Goal: Task Accomplishment & Management: Manage account settings

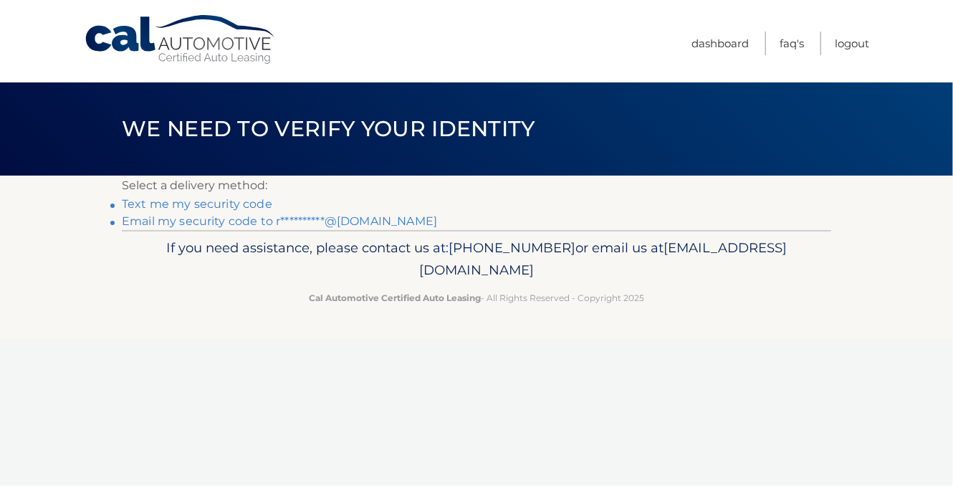
click at [221, 221] on link "**********" at bounding box center [279, 221] width 315 height 14
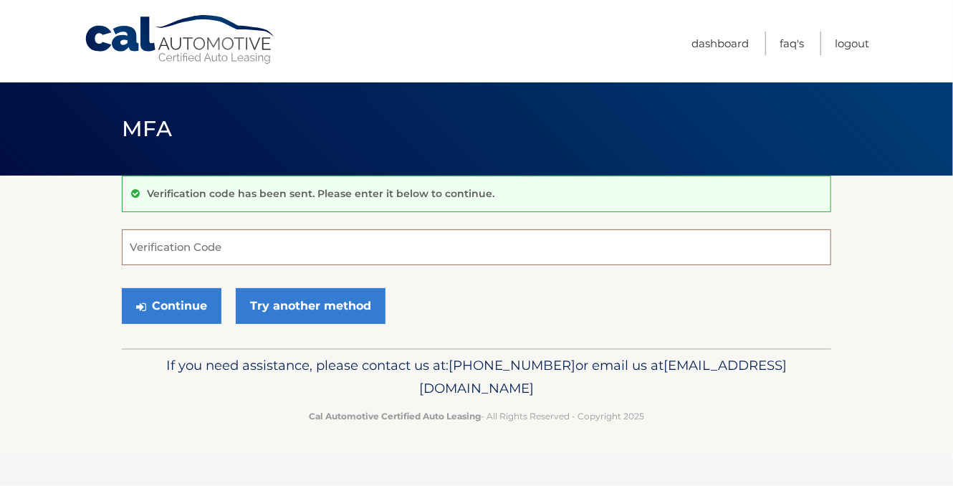
click at [167, 249] on input "Verification Code" at bounding box center [476, 247] width 709 height 36
paste input "039860"
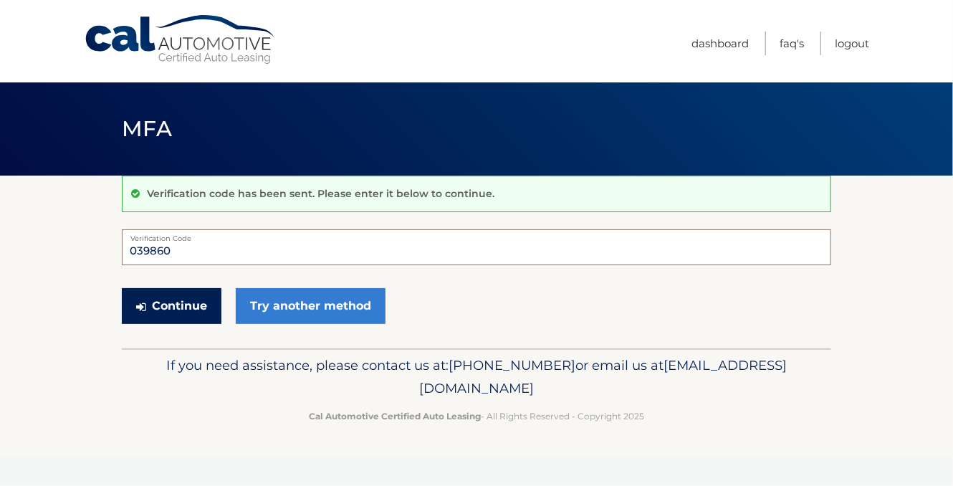
type input "039860"
click at [180, 309] on button "Continue" at bounding box center [172, 306] width 100 height 36
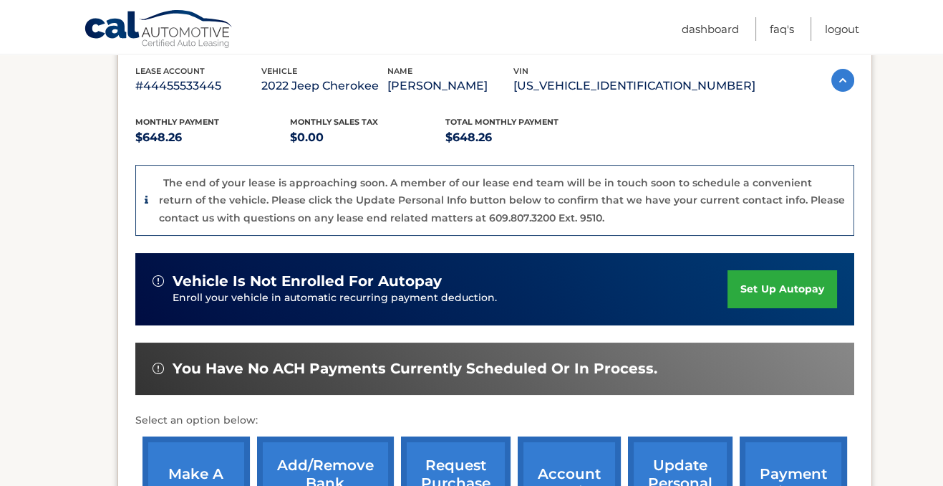
scroll to position [325, 0]
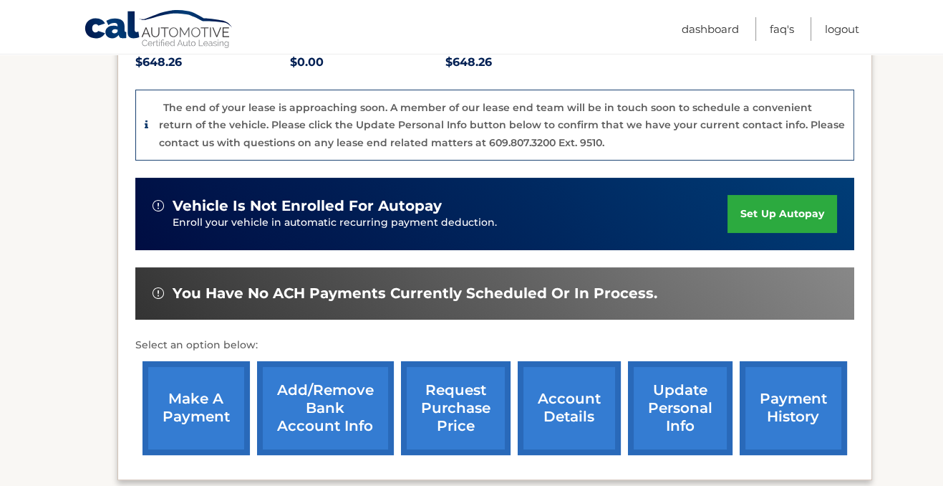
click at [198, 402] on link "make a payment" at bounding box center [196, 408] width 107 height 94
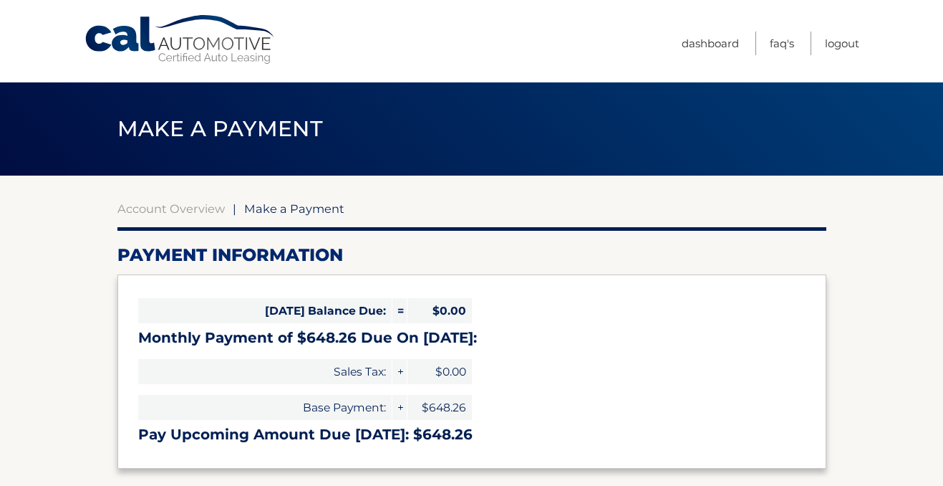
select select "Mjk0ZjhjYWQtZjU2NC00MWIzLWExYWUtNTQ0MjAxYzE4OTVi"
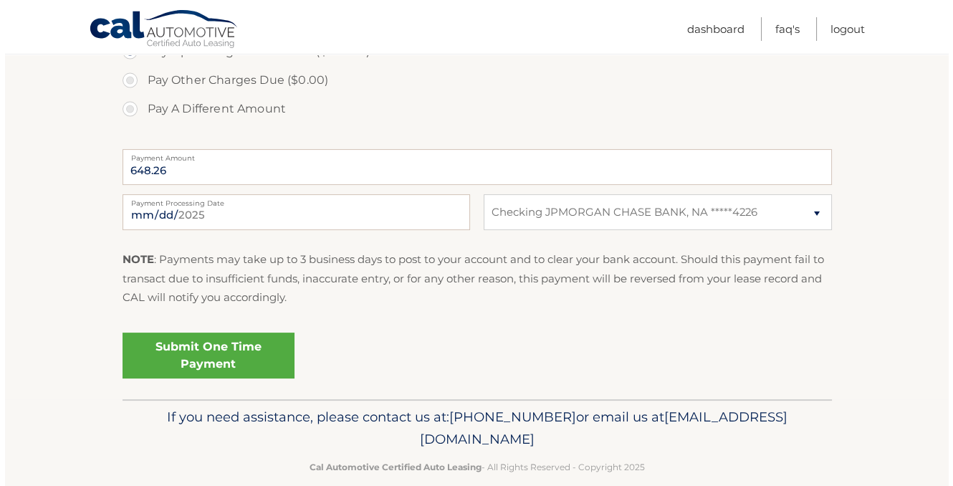
scroll to position [521, 0]
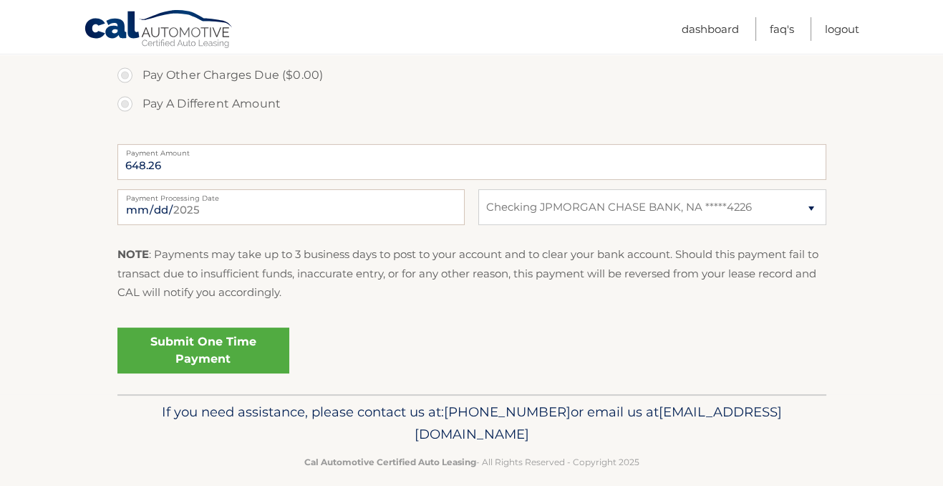
click at [241, 355] on link "Submit One Time Payment" at bounding box center [203, 350] width 172 height 46
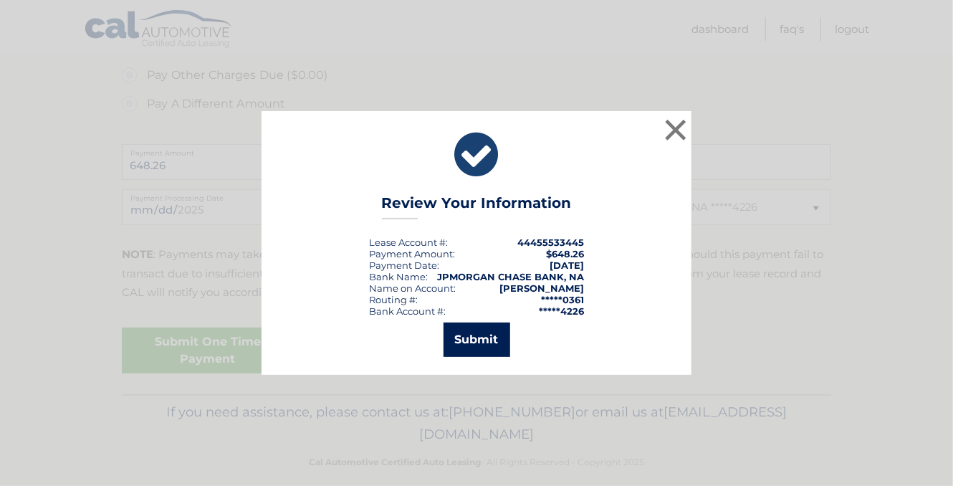
click at [484, 339] on button "Submit" at bounding box center [476, 339] width 67 height 34
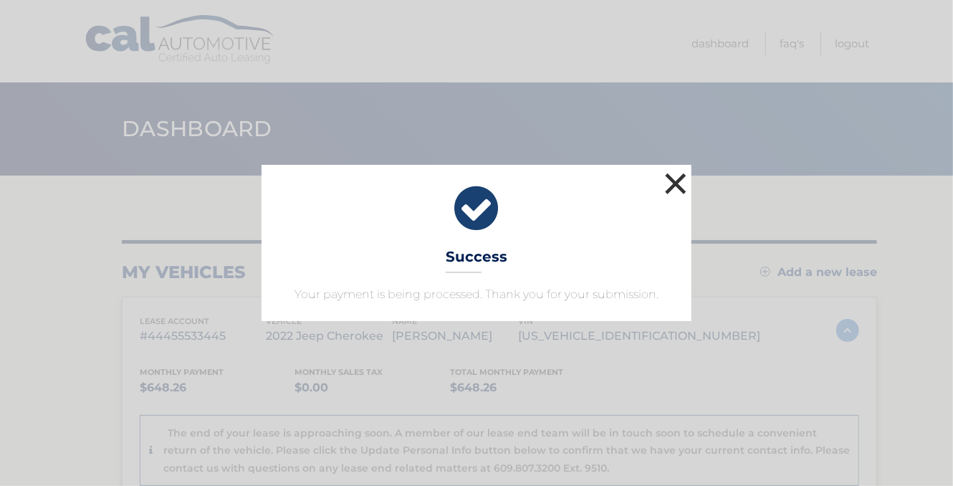
click at [675, 183] on button "×" at bounding box center [675, 183] width 29 height 29
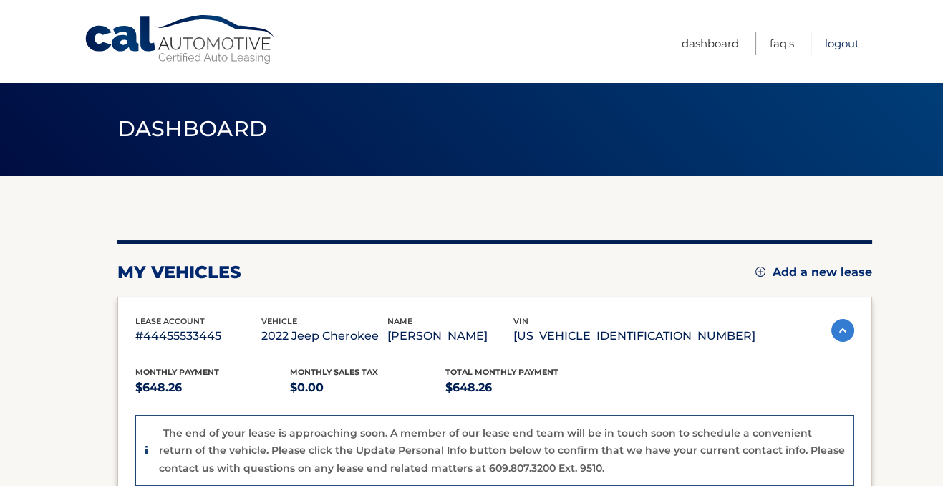
click at [847, 43] on link "Logout" at bounding box center [842, 44] width 34 height 24
